Goal: Task Accomplishment & Management: Manage account settings

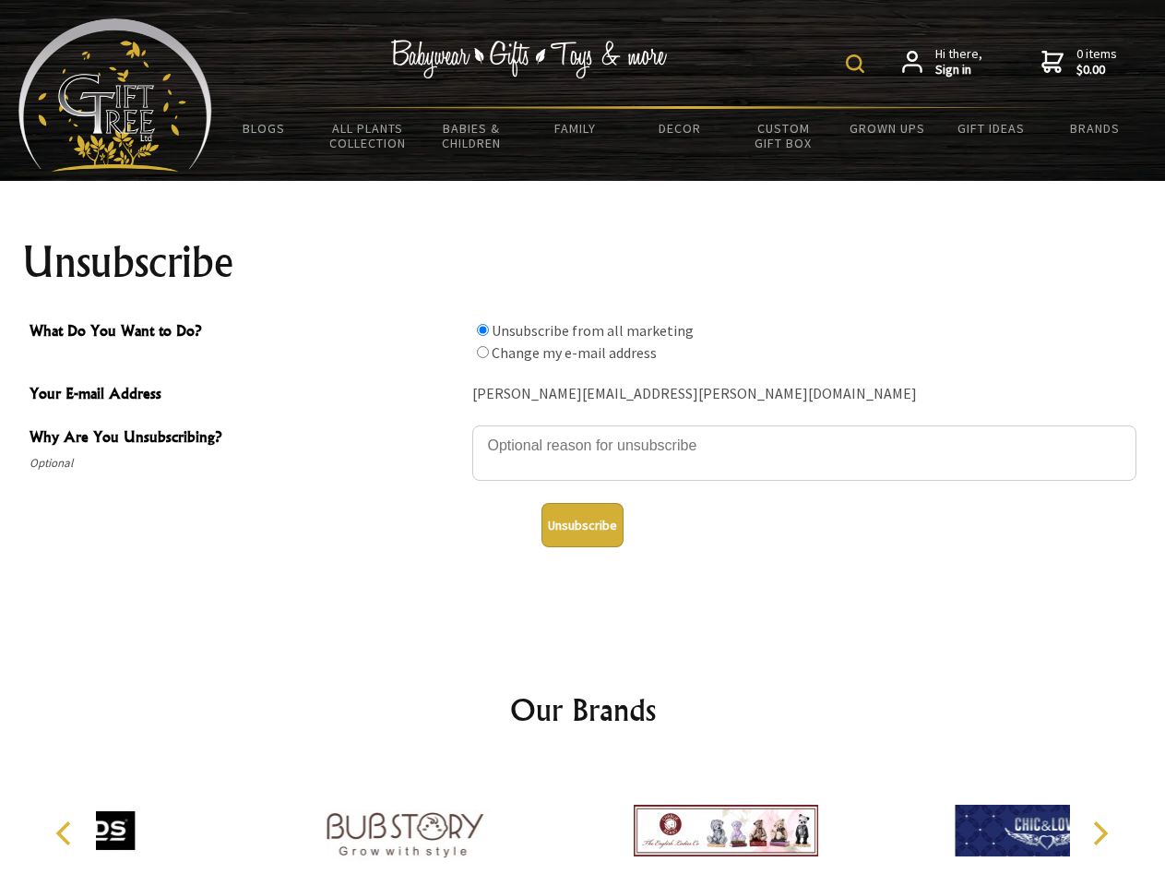
click at [858, 64] on img at bounding box center [855, 63] width 18 height 18
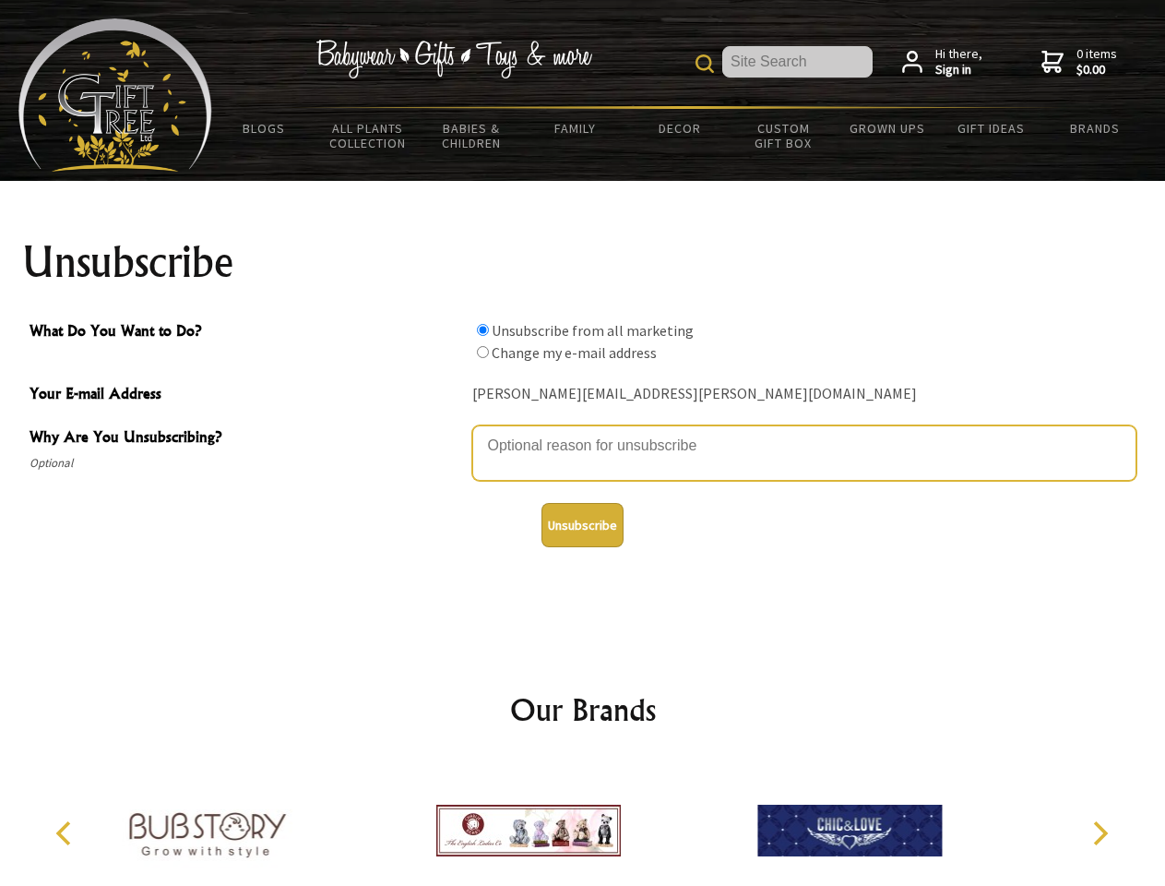
click at [583, 432] on textarea "Why Are You Unsubscribing?" at bounding box center [804, 452] width 664 height 55
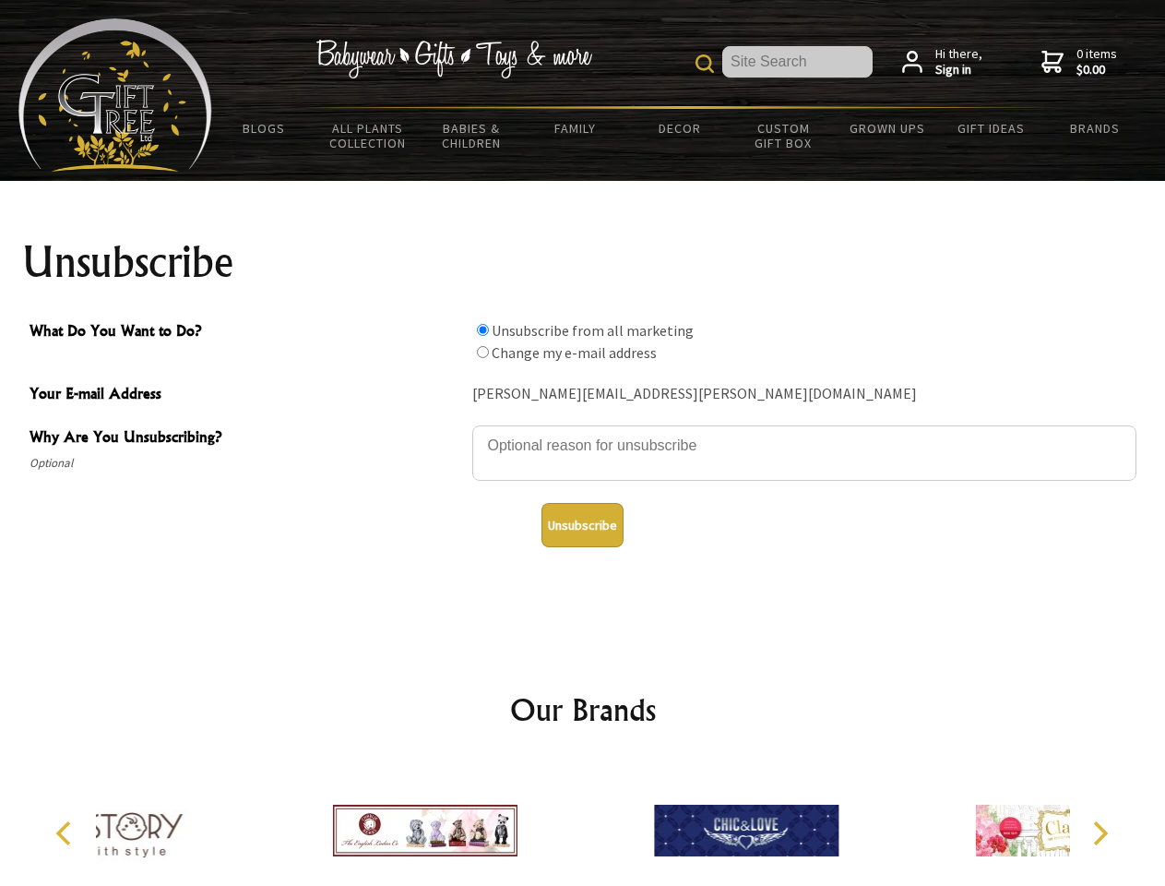
click at [482, 329] on input "What Do You Want to Do?" at bounding box center [483, 330] width 12 height 12
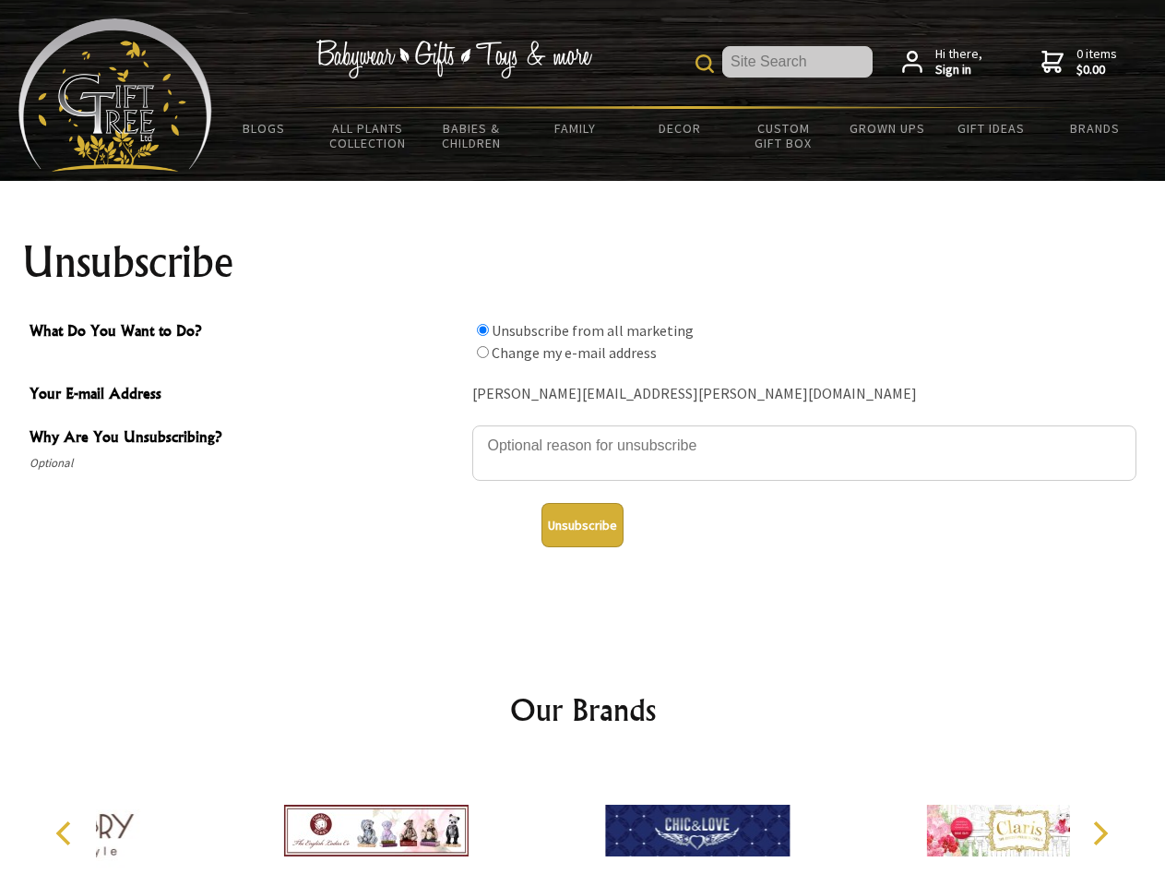
click at [482, 351] on input "What Do You Want to Do?" at bounding box center [483, 352] width 12 height 12
radio input "true"
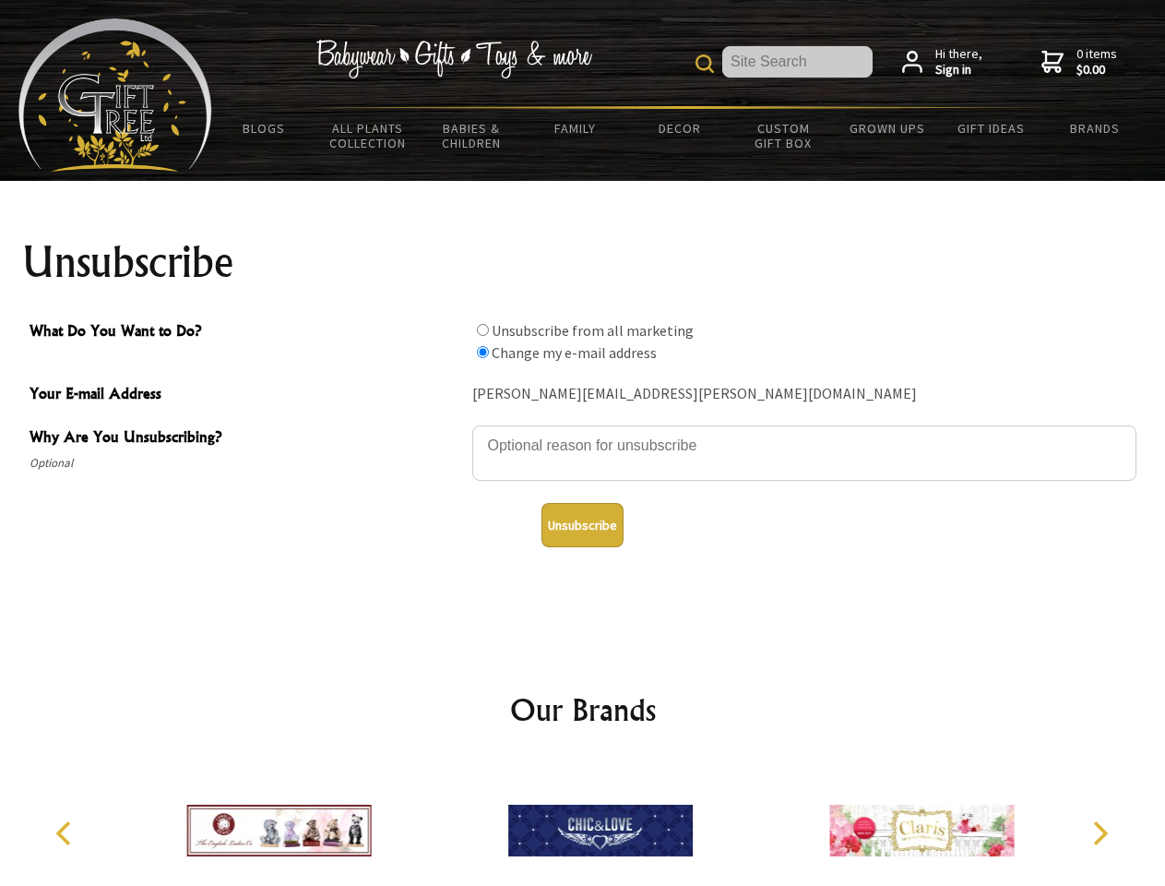
click at [582, 525] on button "Unsubscribe" at bounding box center [583, 525] width 82 height 44
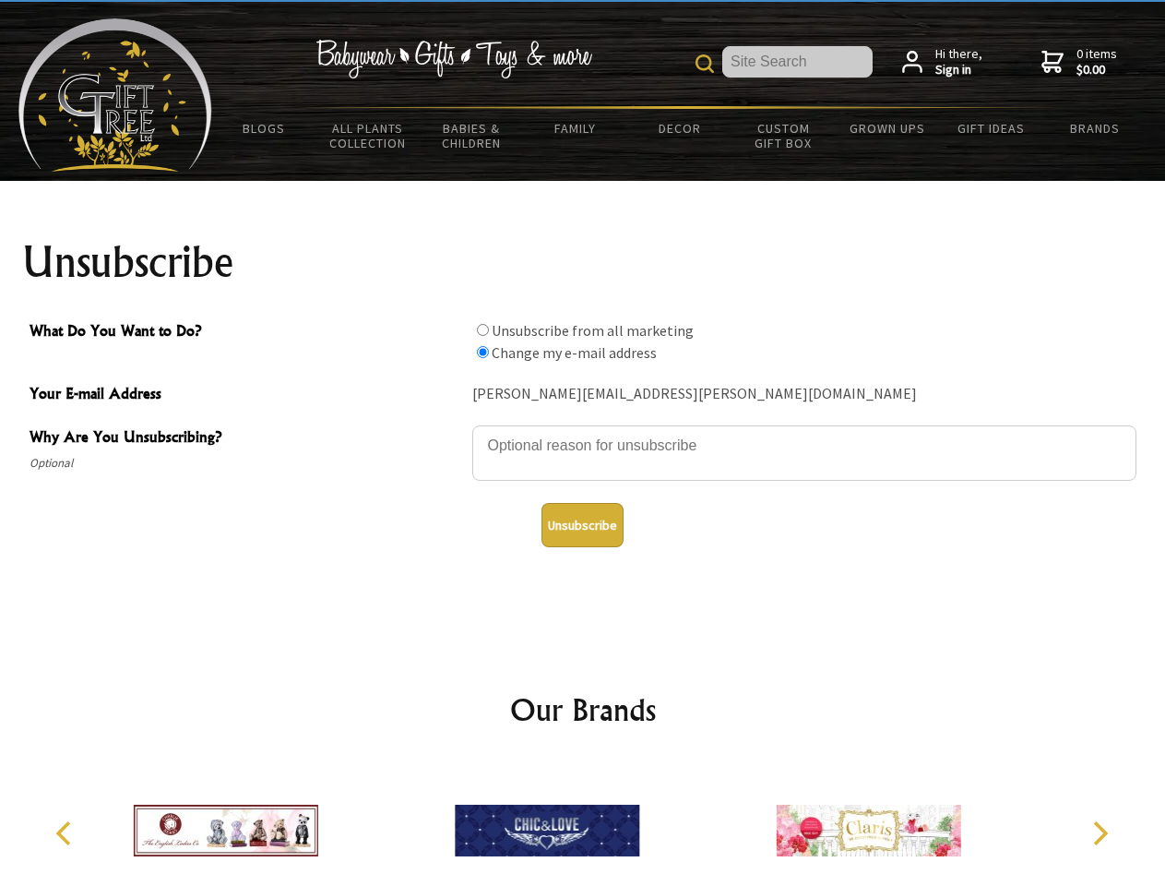
click at [583, 823] on img at bounding box center [547, 830] width 185 height 138
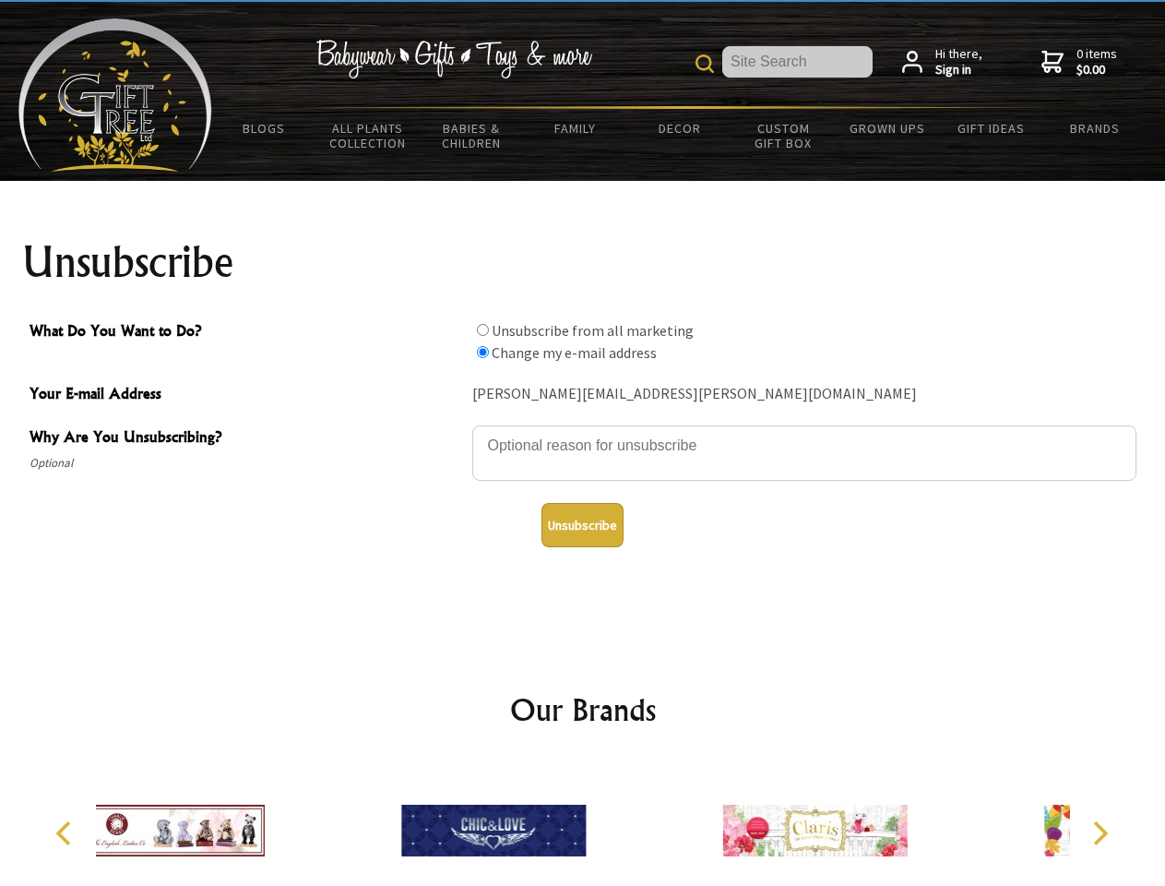
click at [66, 833] on icon "Previous" at bounding box center [66, 833] width 24 height 24
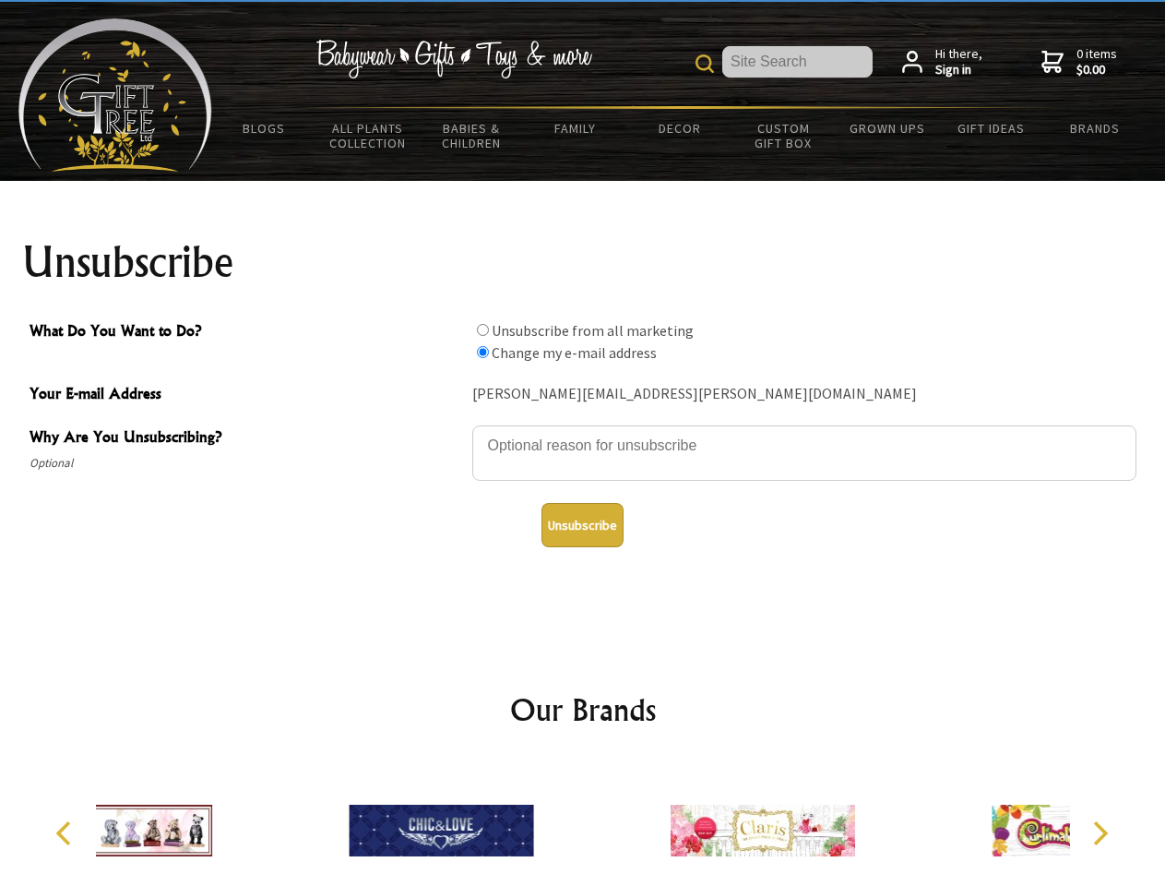
click at [1100, 833] on icon "Next" at bounding box center [1099, 833] width 24 height 24
